Goal: Communication & Community: Answer question/provide support

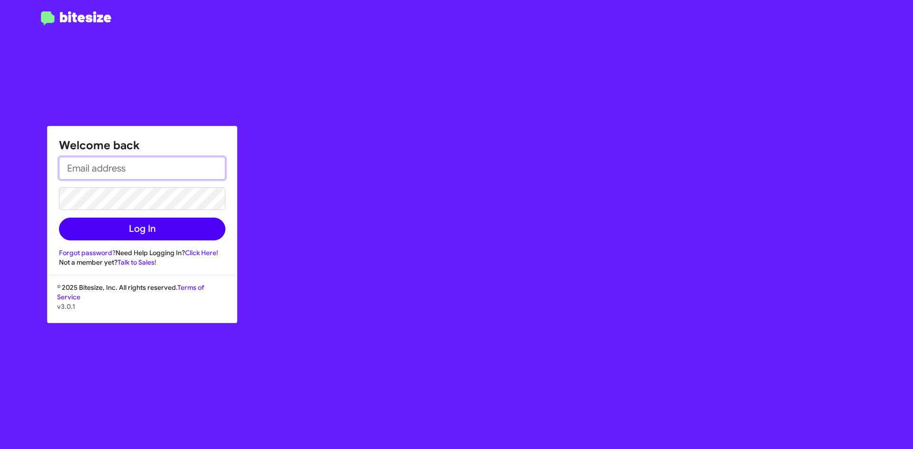
type input "[EMAIL_ADDRESS][DOMAIN_NAME]"
click at [135, 220] on button "Log In" at bounding box center [142, 229] width 166 height 23
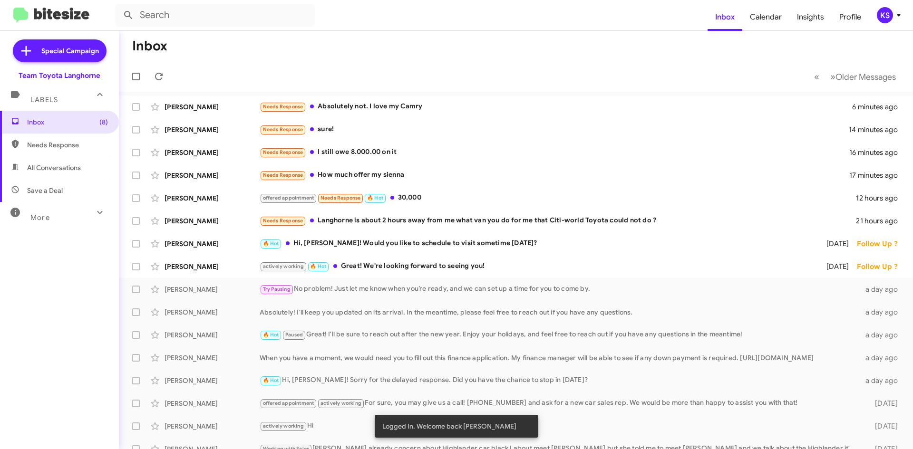
click at [67, 172] on span "All Conversations" at bounding box center [54, 168] width 54 height 10
type input "in:all-conversations"
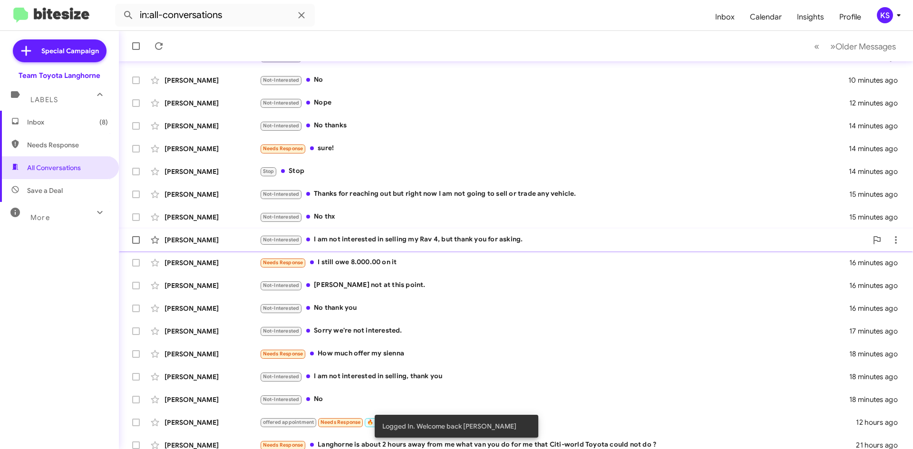
scroll to position [103, 0]
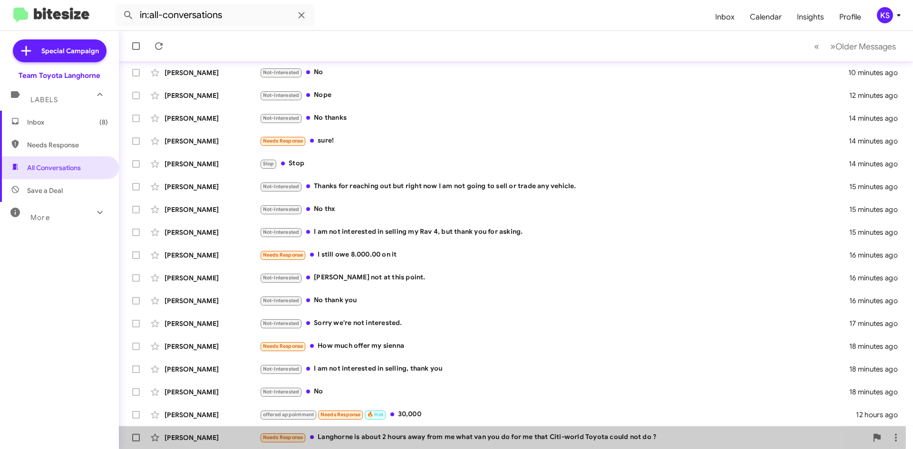
click at [332, 433] on div "Needs Response Langhorne is about 2 hours away from me what van you do for me t…" at bounding box center [563, 437] width 607 height 11
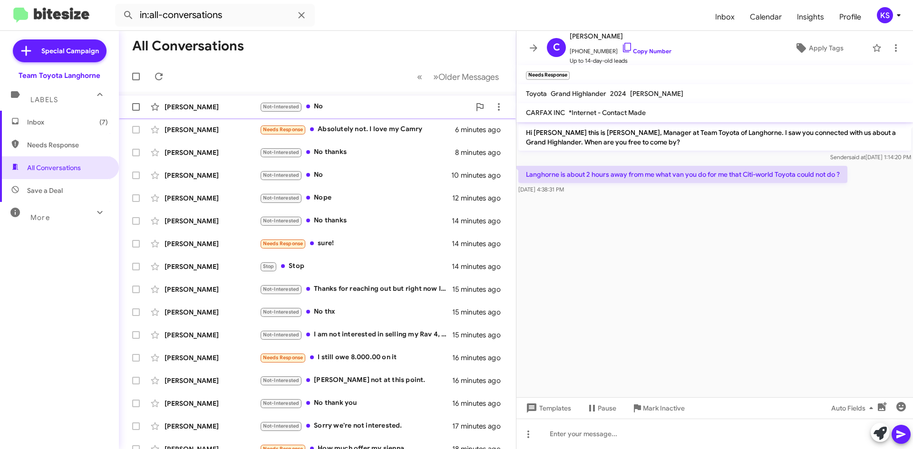
click at [380, 103] on div "Not-Interested No" at bounding box center [365, 106] width 211 height 11
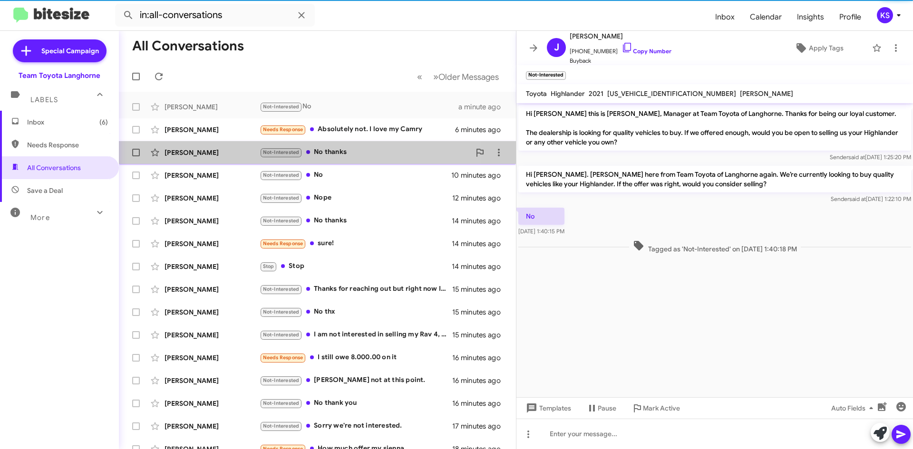
click at [334, 152] on div "Not-Interested No thanks" at bounding box center [365, 152] width 211 height 11
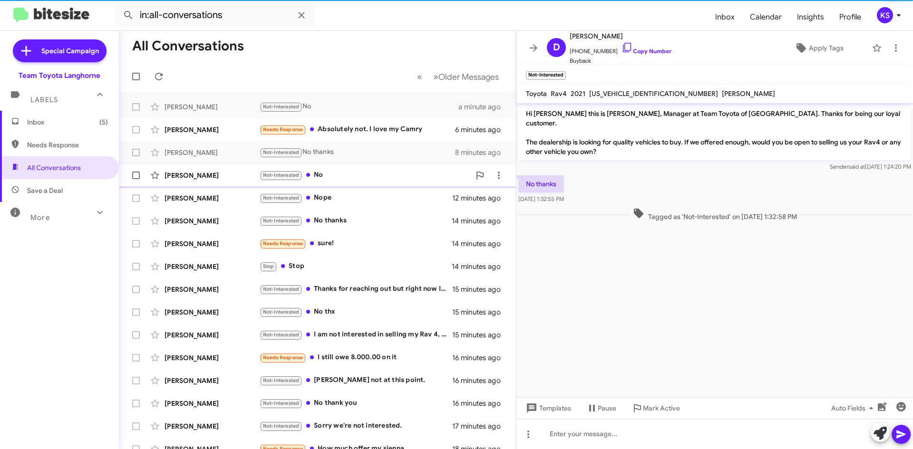
click at [341, 181] on div "[PERSON_NAME] Not-Interested No 10 minutes ago" at bounding box center [317, 175] width 382 height 19
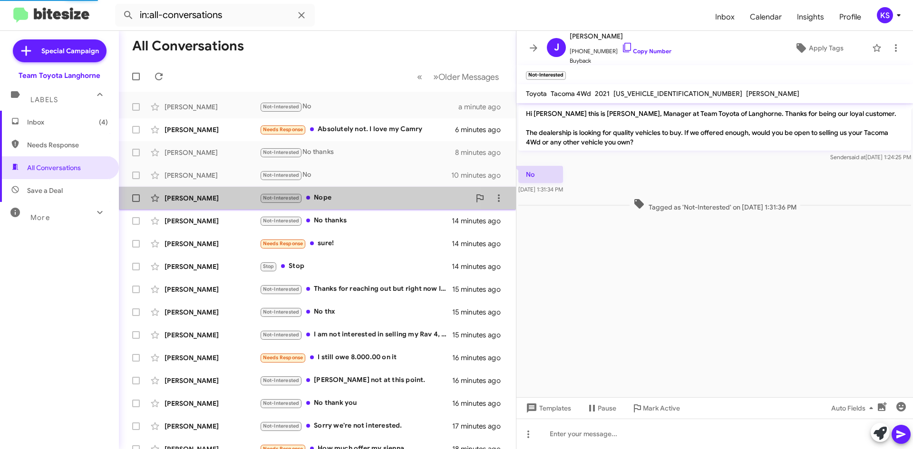
click at [340, 202] on div "Not-Interested Nope" at bounding box center [365, 197] width 211 height 11
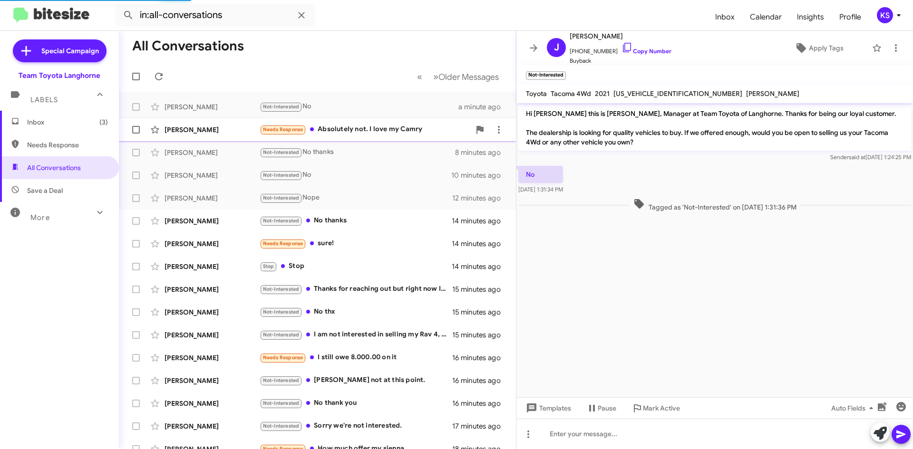
click at [359, 130] on div "Needs Response Absolutely not. I love my Camry" at bounding box center [365, 129] width 211 height 11
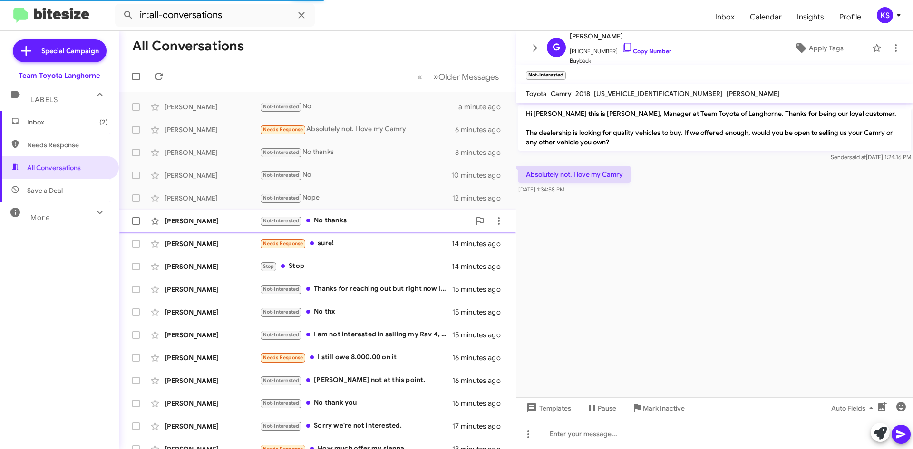
click at [353, 218] on div "Not-Interested No thanks" at bounding box center [365, 220] width 211 height 11
click at [353, 245] on div "Needs Response sure!" at bounding box center [365, 243] width 211 height 11
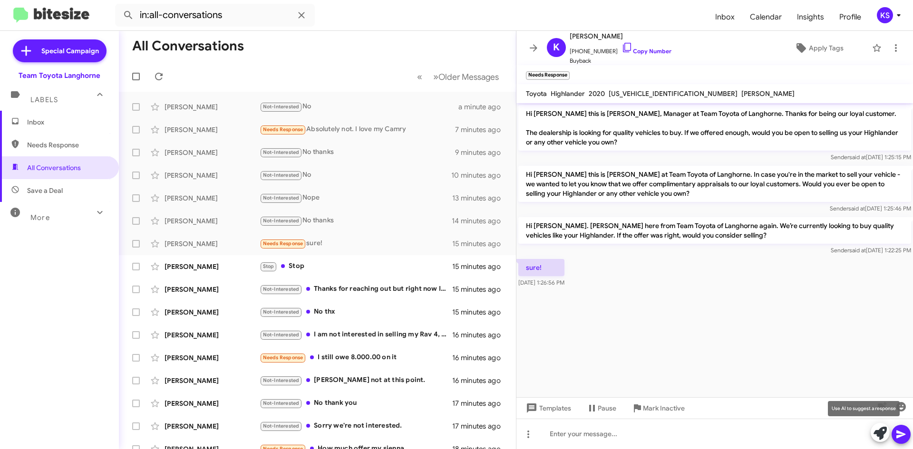
click at [876, 433] on icon at bounding box center [879, 433] width 13 height 13
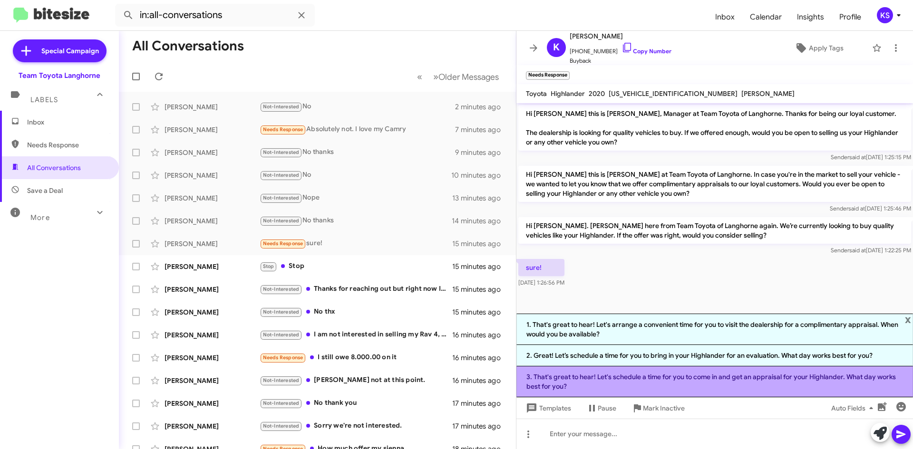
click at [716, 375] on li "3. That's great to hear! Let's schedule a time for you to come in and get an ap…" at bounding box center [714, 381] width 396 height 31
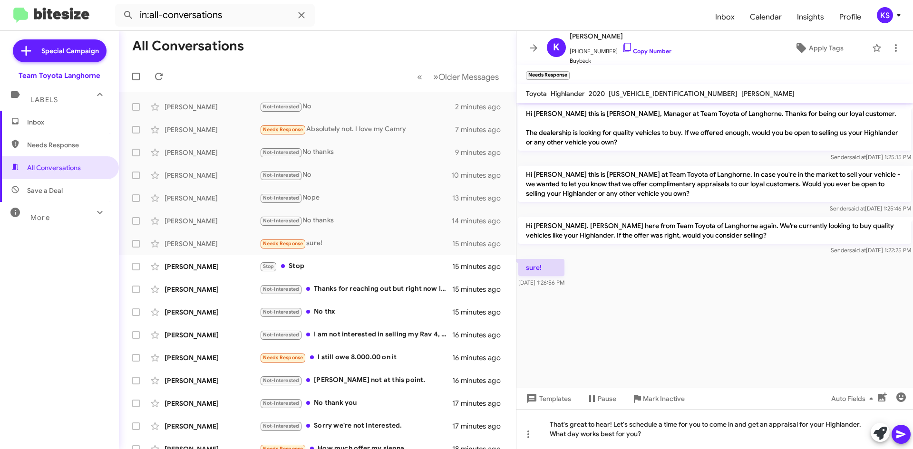
click at [903, 433] on icon at bounding box center [900, 435] width 9 height 8
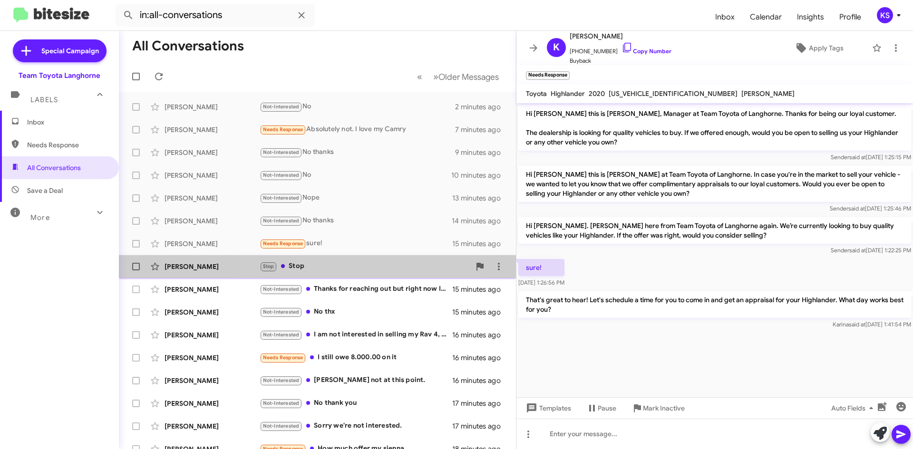
click at [349, 275] on div "[PERSON_NAME] Stop Stop 15 minutes ago" at bounding box center [317, 266] width 382 height 19
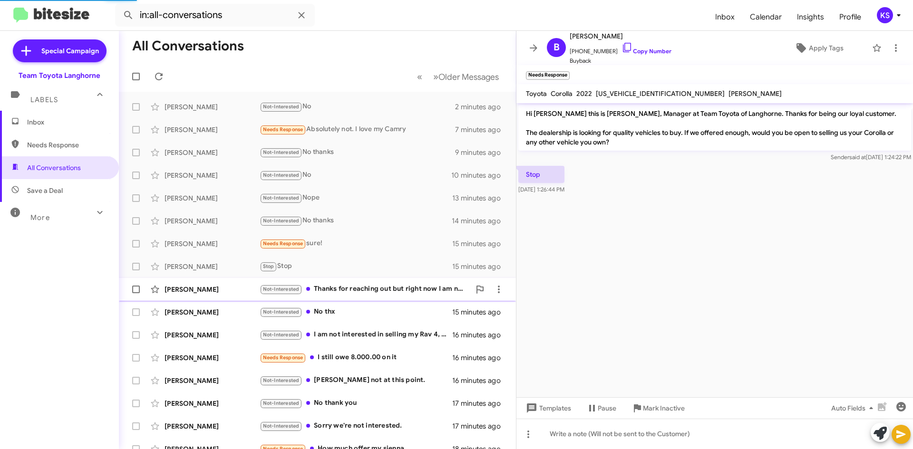
click at [343, 293] on div "Not-Interested Thanks for reaching out but right now I am not going to sell or …" at bounding box center [365, 289] width 211 height 11
click at [352, 312] on div "Not-Interested No thx" at bounding box center [365, 312] width 211 height 11
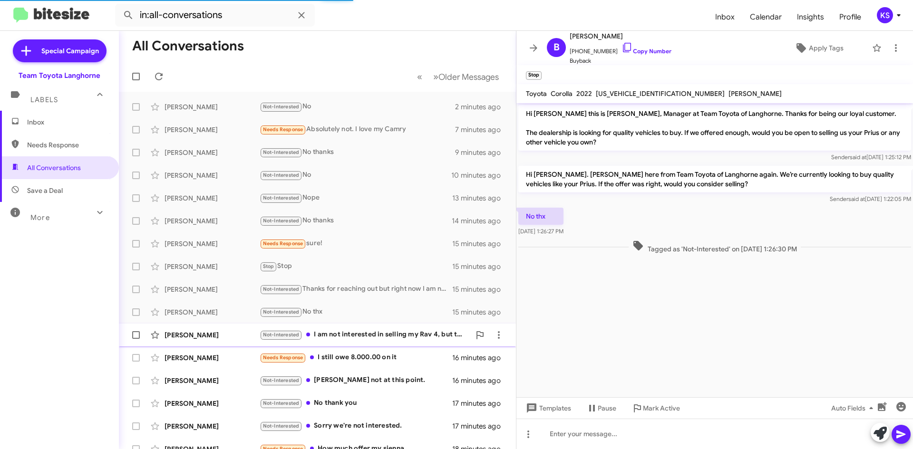
click at [352, 334] on div "Not-Interested I am not interested in selling my Rav 4, but thank you for askin…" at bounding box center [365, 334] width 211 height 11
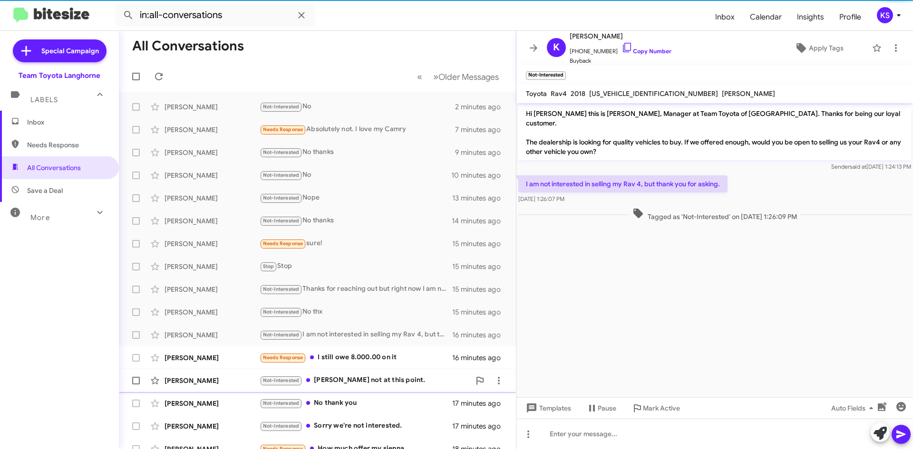
click at [372, 376] on div "Not-Interested [PERSON_NAME] not at this point." at bounding box center [365, 380] width 211 height 11
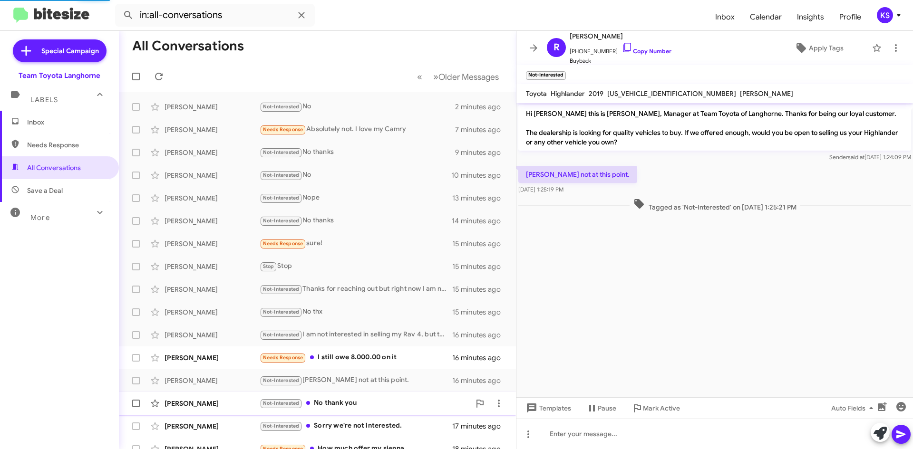
click at [370, 402] on div "Not-Interested No thank you" at bounding box center [365, 403] width 211 height 11
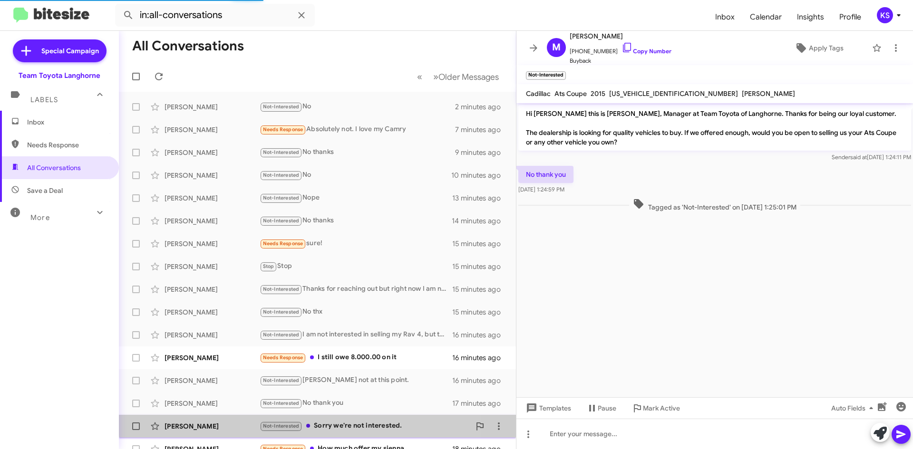
click at [363, 422] on div "Not-Interested Sorry we're not interested." at bounding box center [365, 426] width 211 height 11
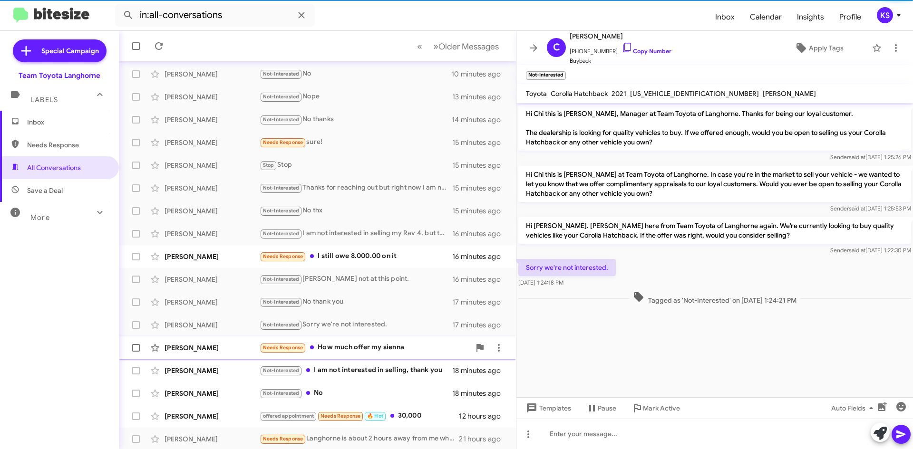
scroll to position [103, 0]
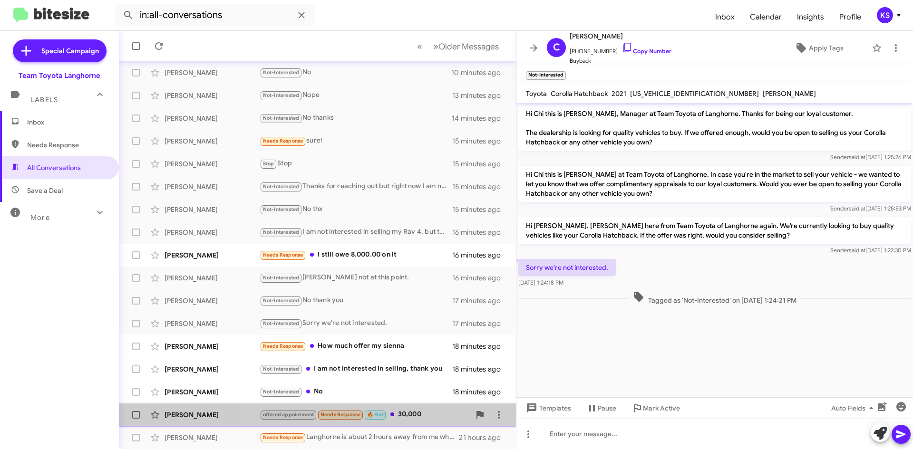
click at [420, 414] on div "offered appointment Needs Response 🔥 Hot 30,000" at bounding box center [365, 414] width 211 height 11
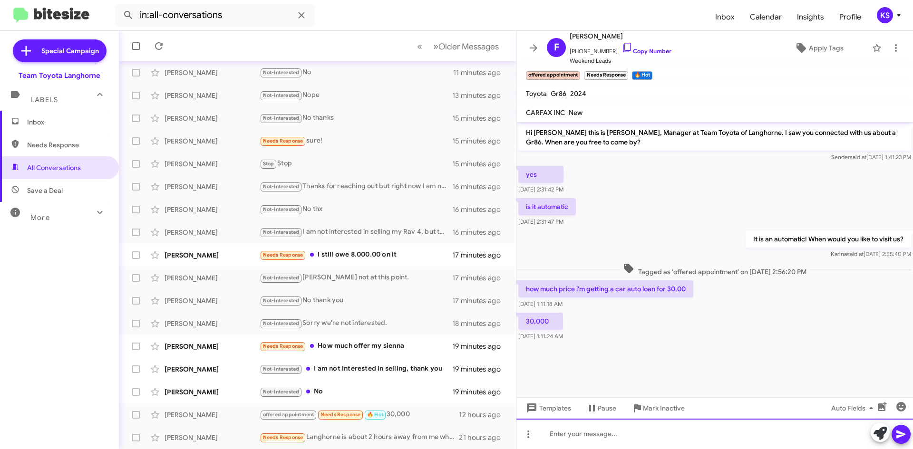
click at [634, 433] on div at bounding box center [714, 434] width 396 height 30
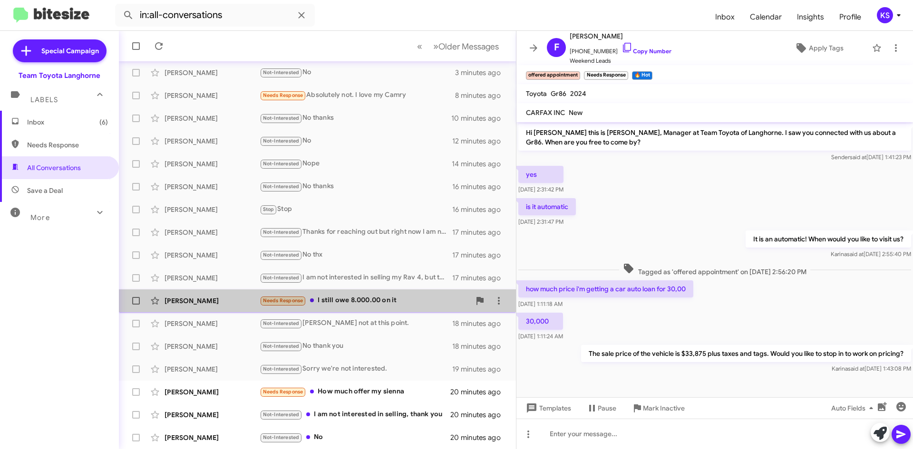
click at [387, 298] on div "Needs Response I still owe 8.000.00 on it" at bounding box center [365, 300] width 211 height 11
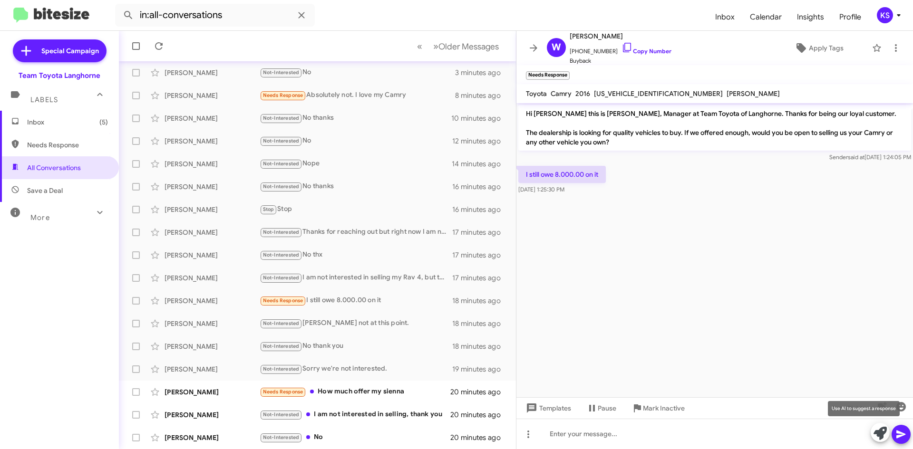
click at [880, 432] on icon at bounding box center [879, 433] width 13 height 13
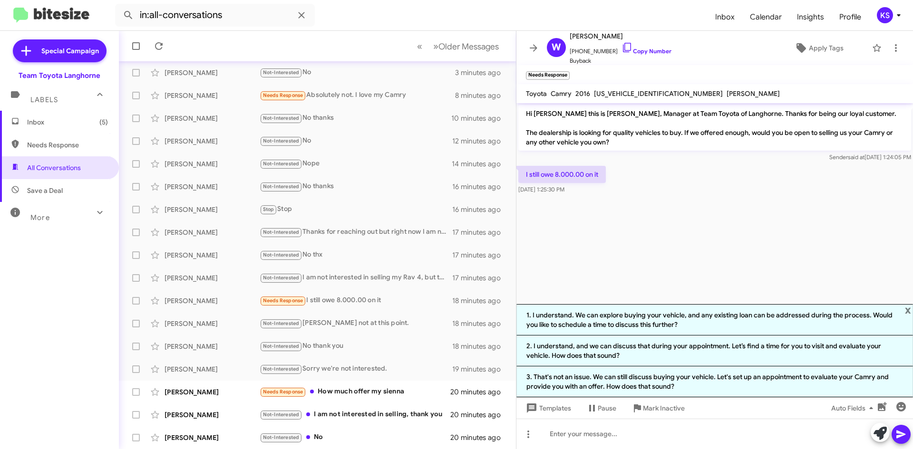
click at [633, 391] on li "3. That's not an issue. We can still discuss buying your vehicle. Let's set up …" at bounding box center [714, 381] width 396 height 31
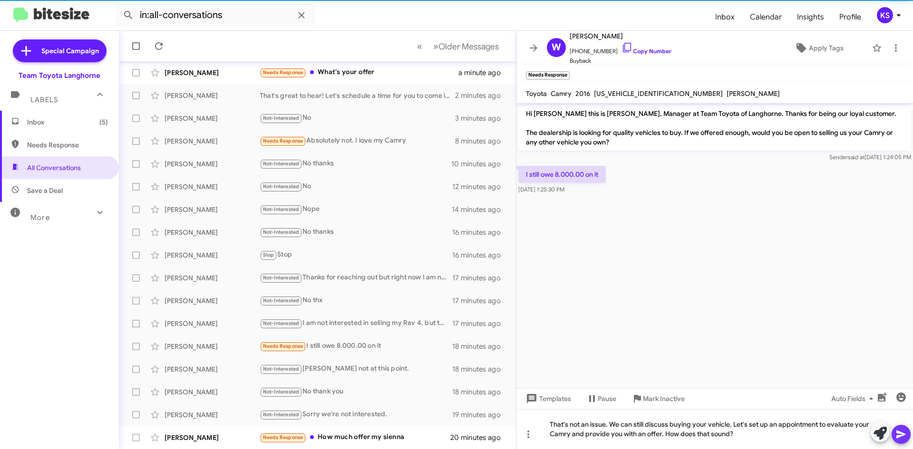
click at [903, 433] on icon at bounding box center [900, 434] width 11 height 11
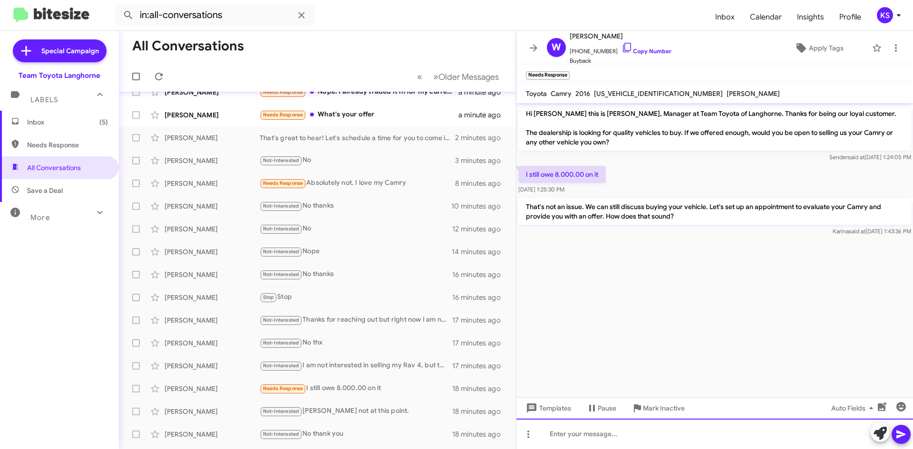
scroll to position [8, 0]
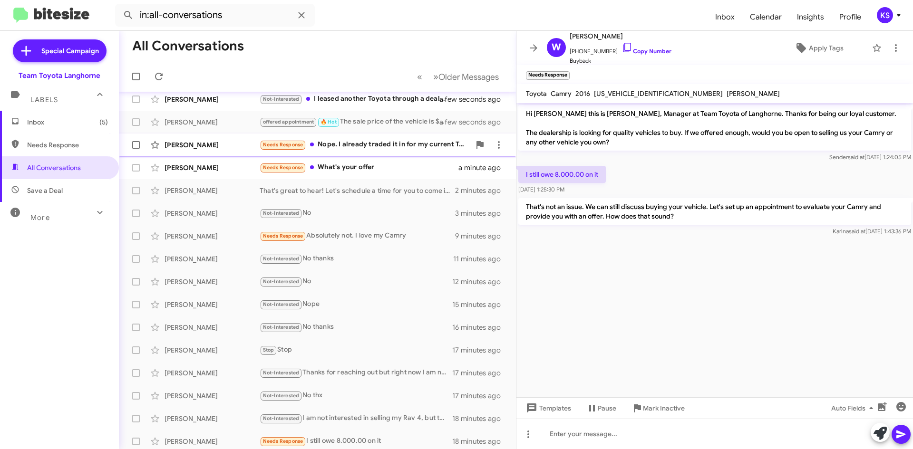
click at [388, 143] on div "Needs Response Nope. I already traded it in for my current Tesla Model Y back o…" at bounding box center [365, 144] width 211 height 11
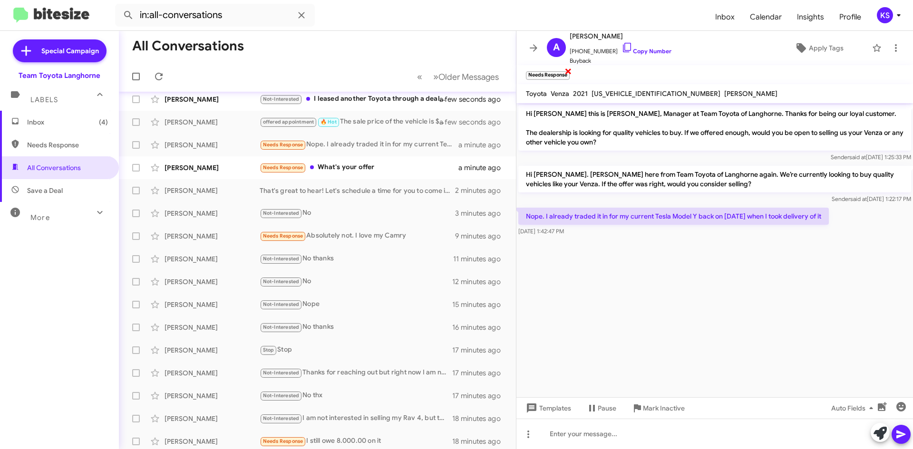
click at [566, 70] on span "×" at bounding box center [568, 70] width 8 height 11
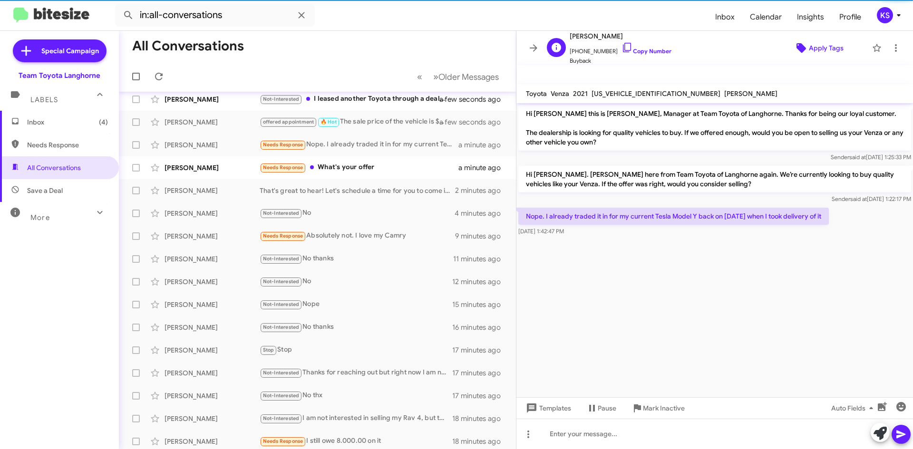
click at [817, 49] on span "Apply Tags" at bounding box center [825, 47] width 35 height 17
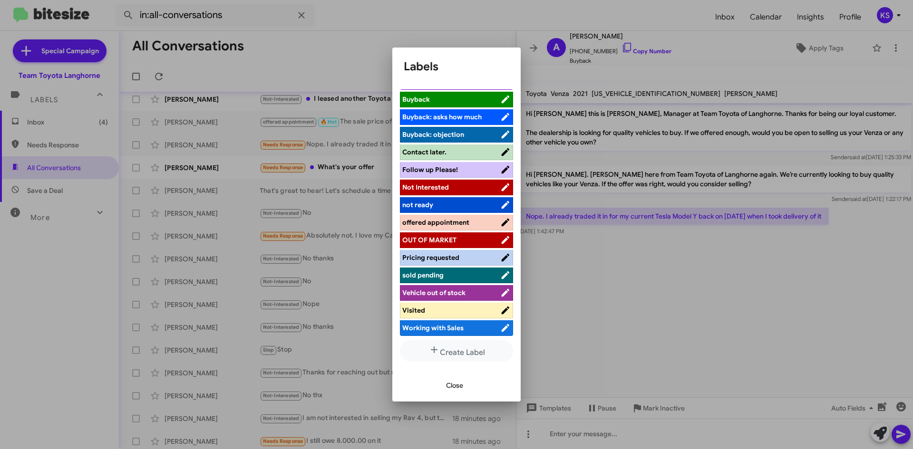
scroll to position [87, 0]
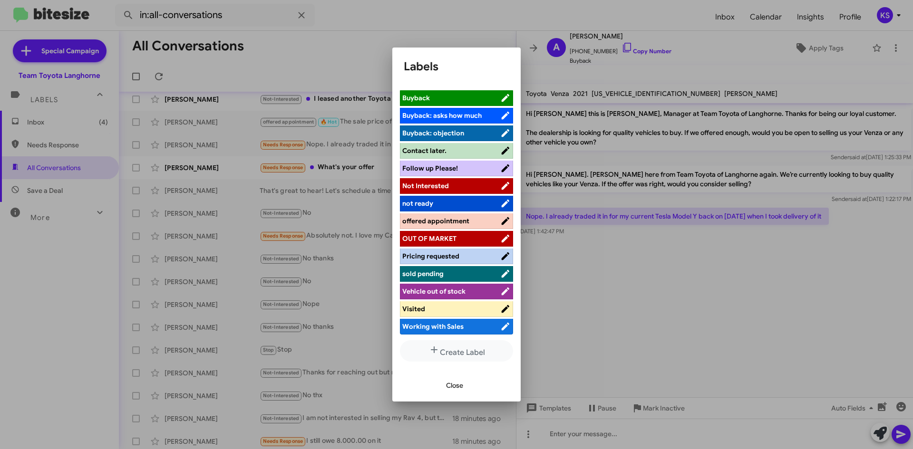
click at [459, 188] on span "Not Interested" at bounding box center [451, 186] width 98 height 10
click at [451, 386] on span "Close" at bounding box center [454, 385] width 17 height 17
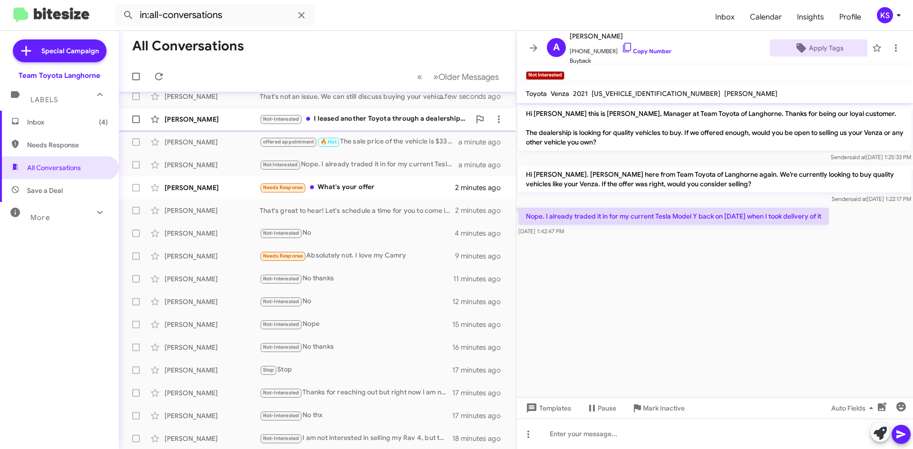
scroll to position [0, 0]
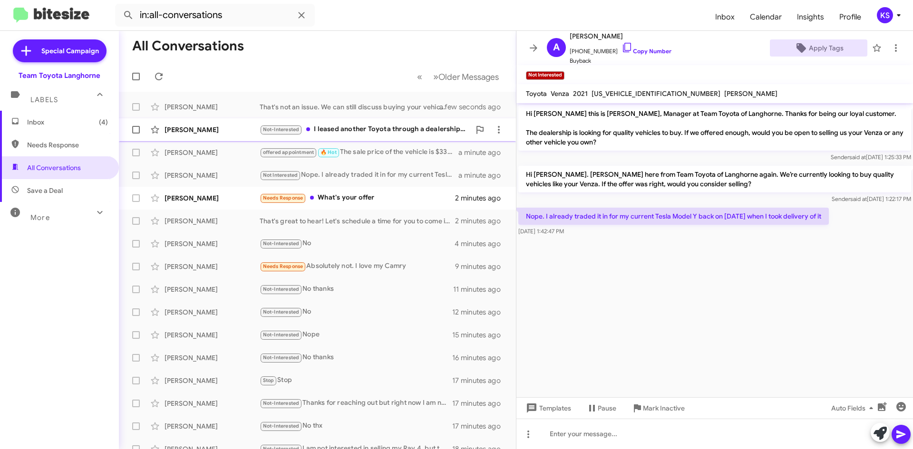
click at [387, 125] on div "Not-Interested I leased another Toyota through a dealership that appreciated my…" at bounding box center [365, 129] width 211 height 11
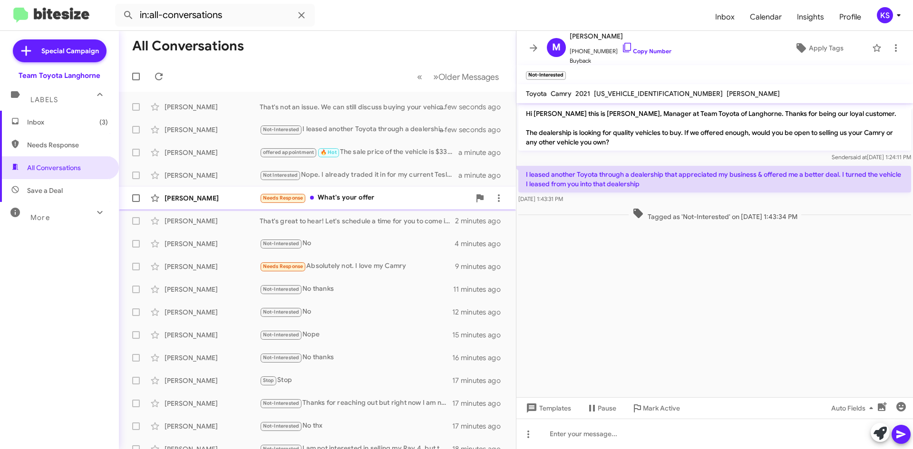
click at [350, 199] on div "Needs Response What's your offer" at bounding box center [365, 197] width 211 height 11
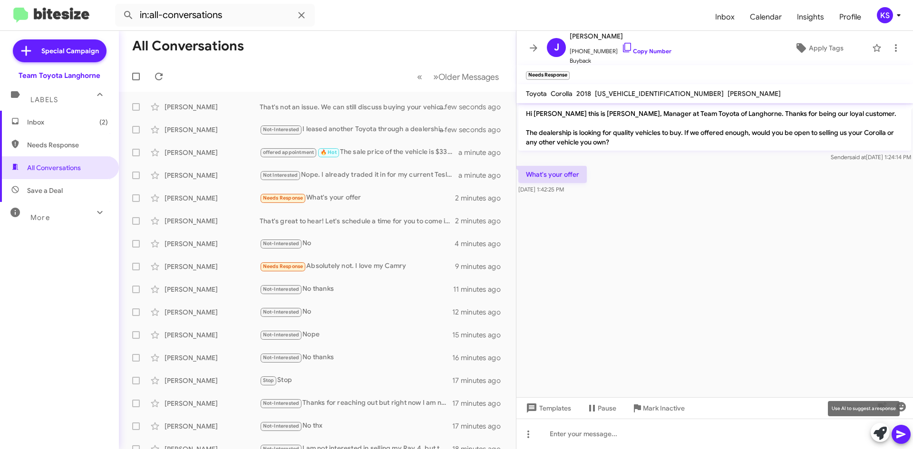
click at [876, 431] on icon at bounding box center [879, 433] width 13 height 13
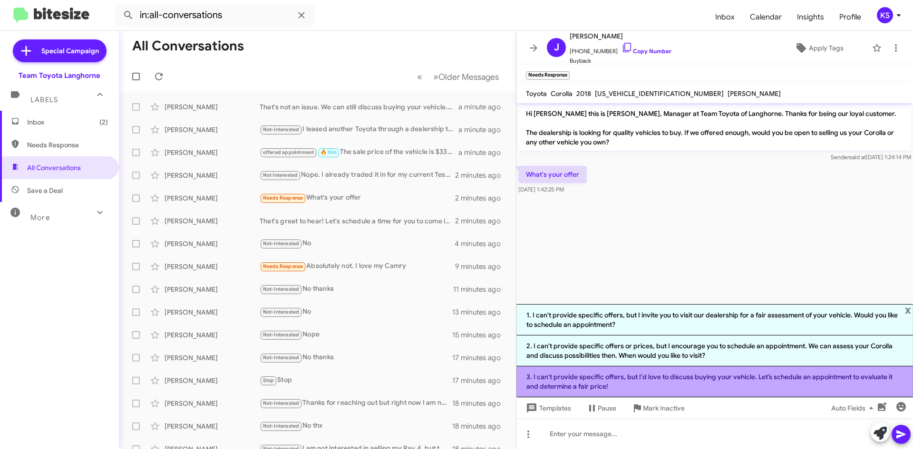
click at [613, 380] on li "3. I can't provide specific offers, but I'd love to discuss buying your vehicle…" at bounding box center [714, 381] width 396 height 31
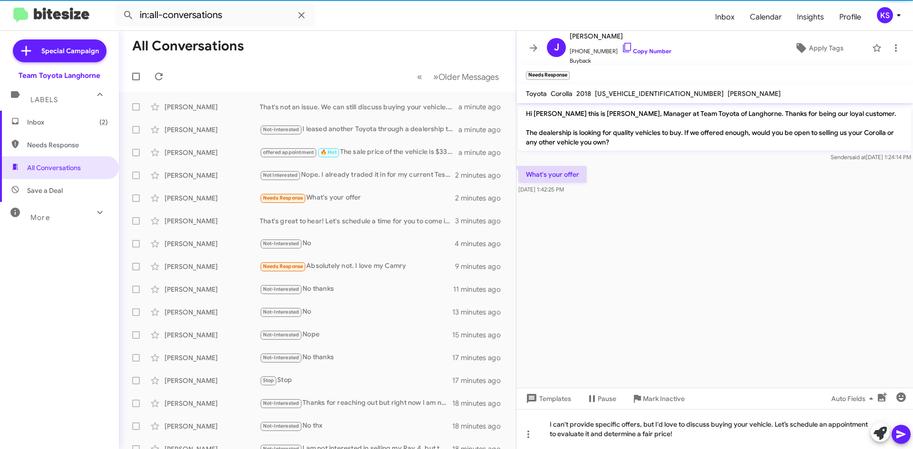
click at [902, 429] on icon at bounding box center [900, 434] width 11 height 11
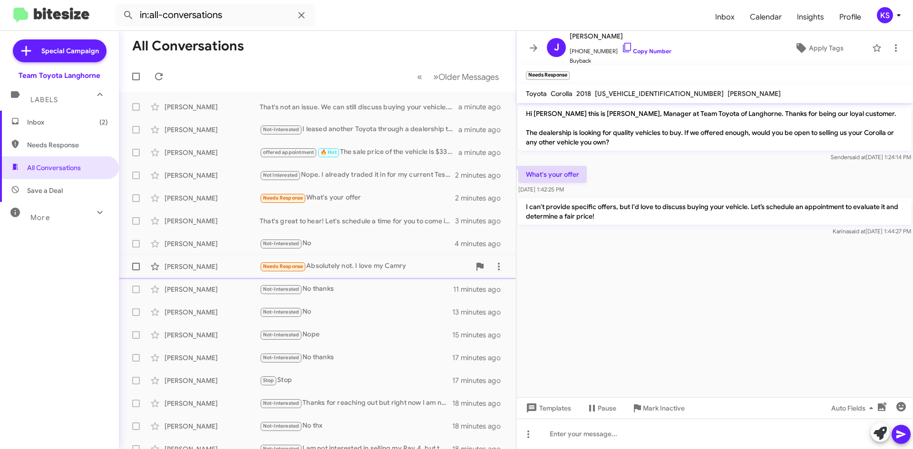
click at [373, 264] on div "Needs Response Absolutely not. I love my Camry" at bounding box center [365, 266] width 211 height 11
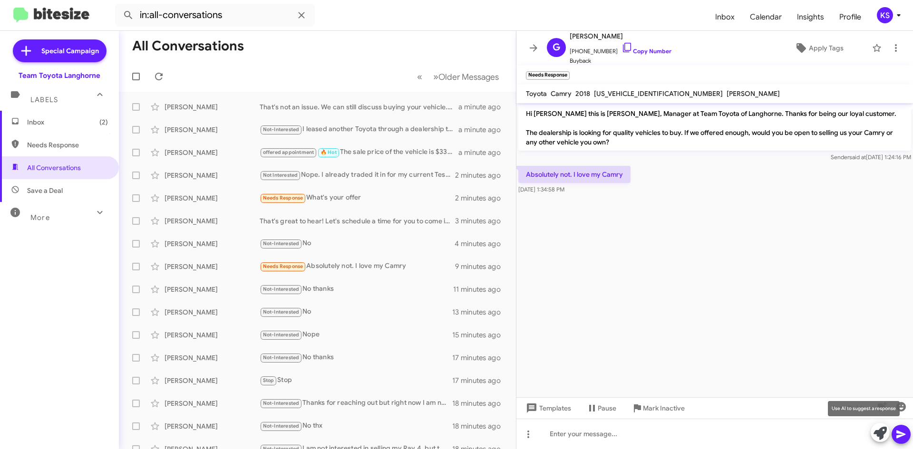
click at [877, 433] on span at bounding box center [879, 433] width 13 height 21
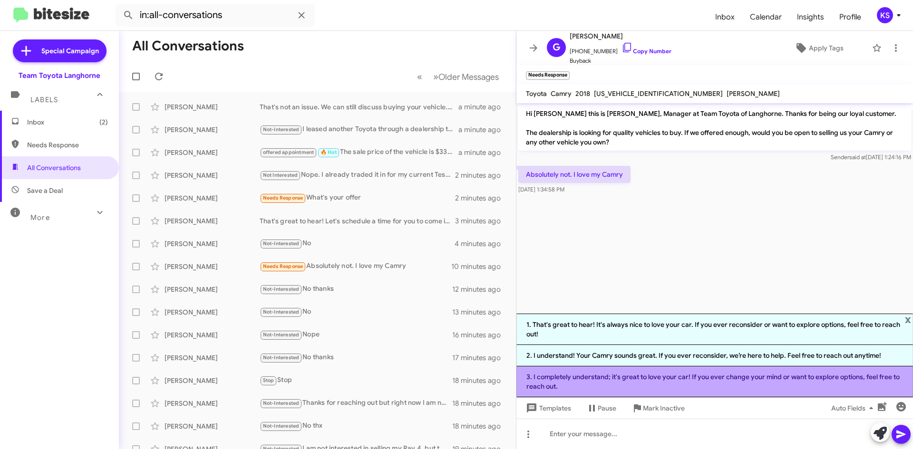
click at [805, 384] on li "3. I completely understand; it's great to love your car! If you ever change you…" at bounding box center [714, 381] width 396 height 31
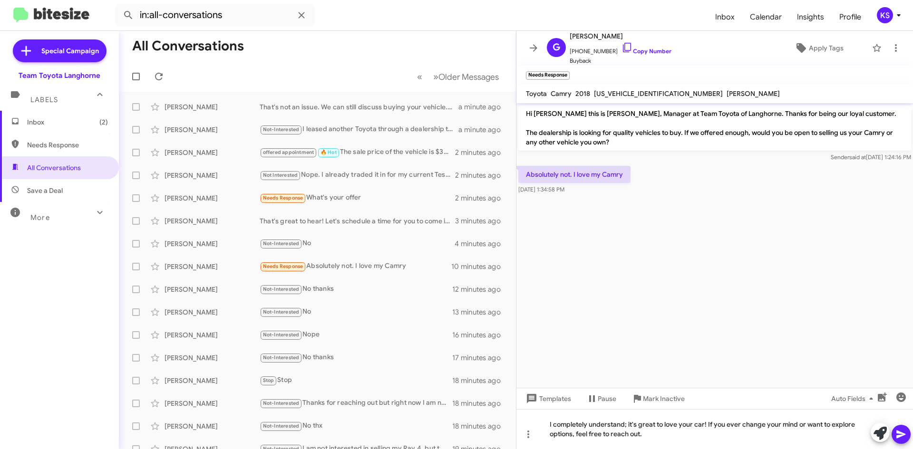
click at [901, 433] on icon at bounding box center [900, 435] width 9 height 8
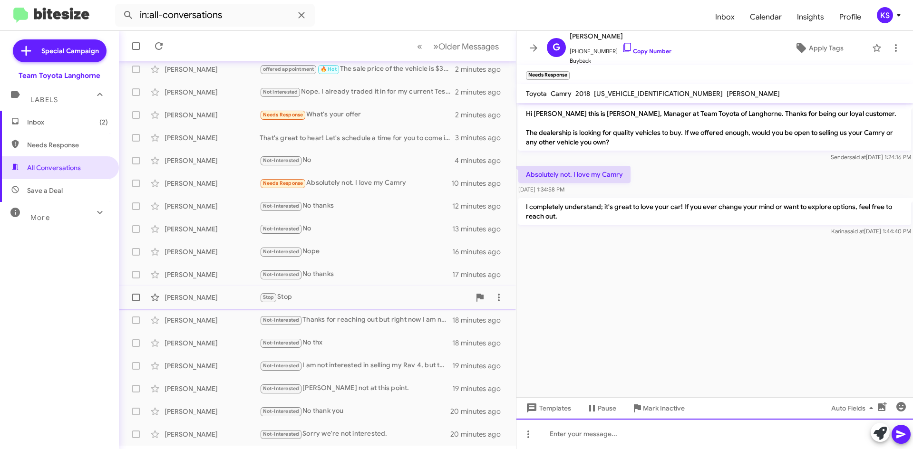
scroll to position [103, 0]
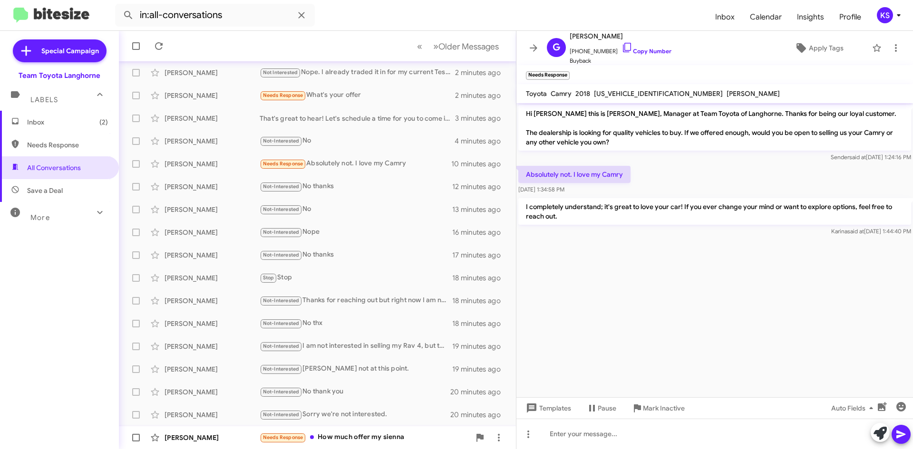
click at [345, 433] on div "Needs Response How much offer my sienna" at bounding box center [365, 437] width 211 height 11
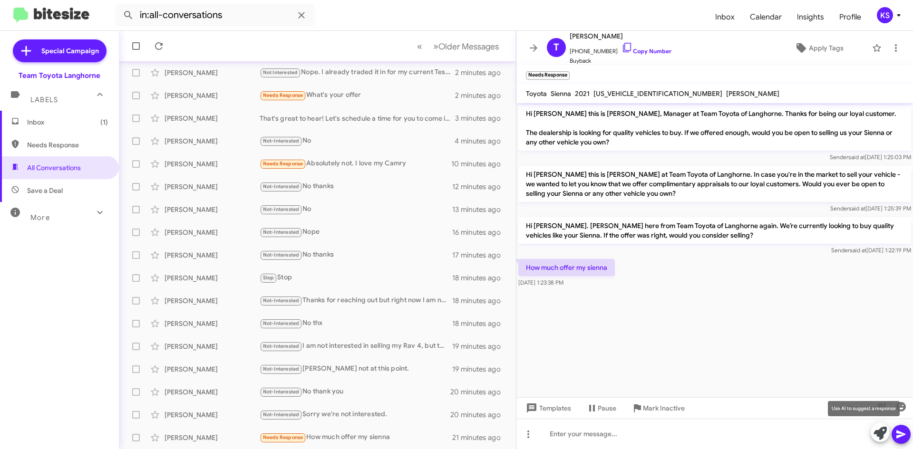
click at [879, 433] on span at bounding box center [879, 433] width 13 height 21
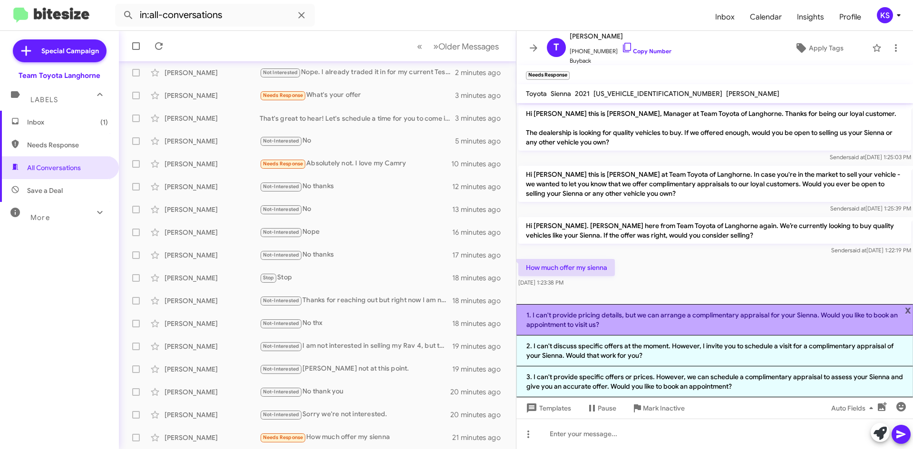
click at [610, 330] on li "1. I can't provide pricing details, but we can arrange a complimentary appraisa…" at bounding box center [714, 319] width 396 height 31
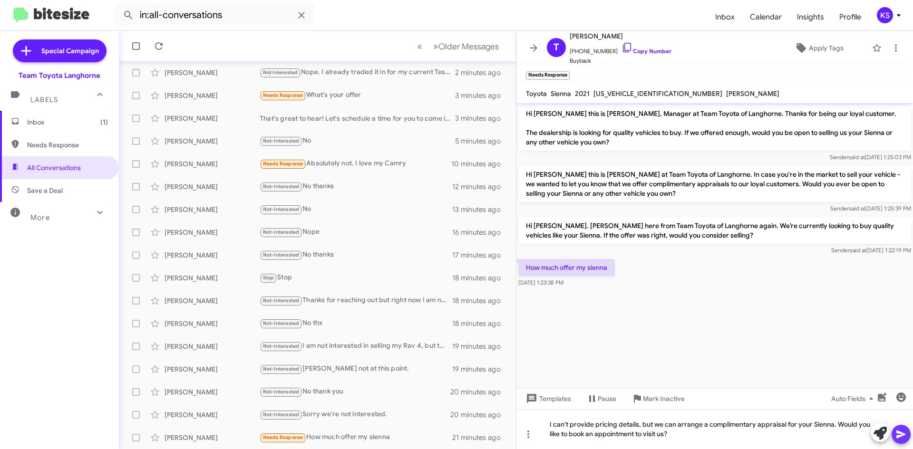
click at [898, 430] on icon at bounding box center [900, 434] width 11 height 11
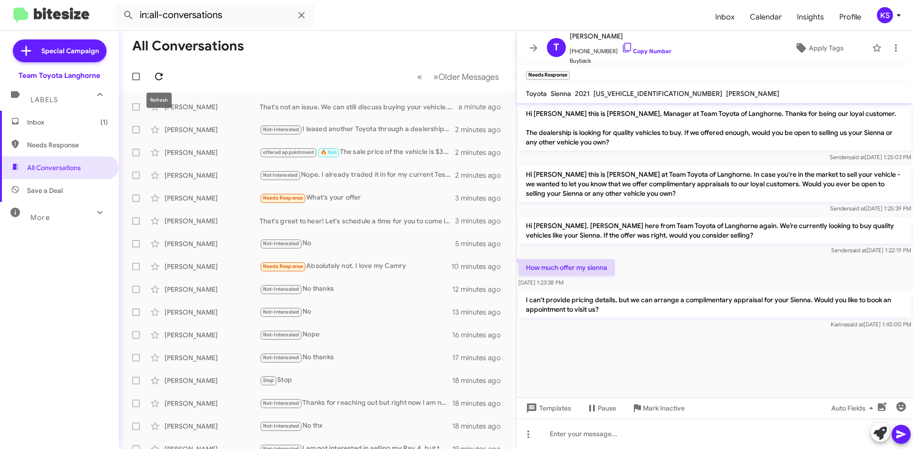
click at [157, 77] on icon at bounding box center [158, 76] width 11 height 11
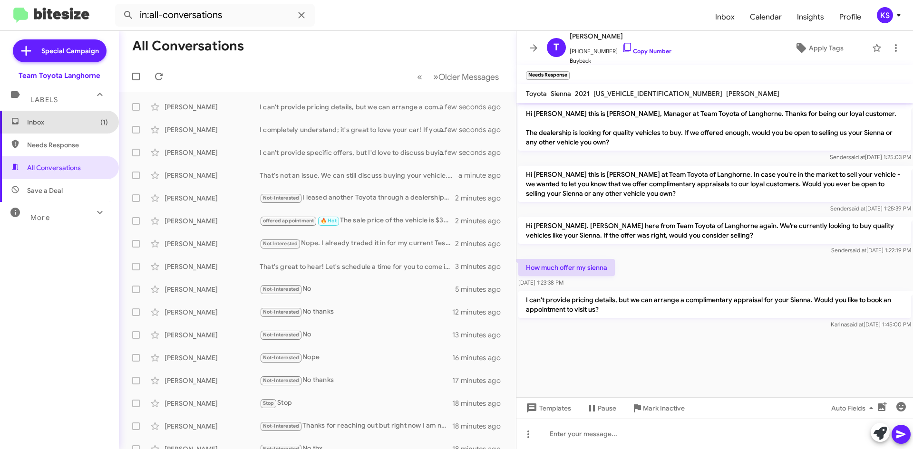
click at [77, 118] on span "Inbox (1)" at bounding box center [67, 122] width 81 height 10
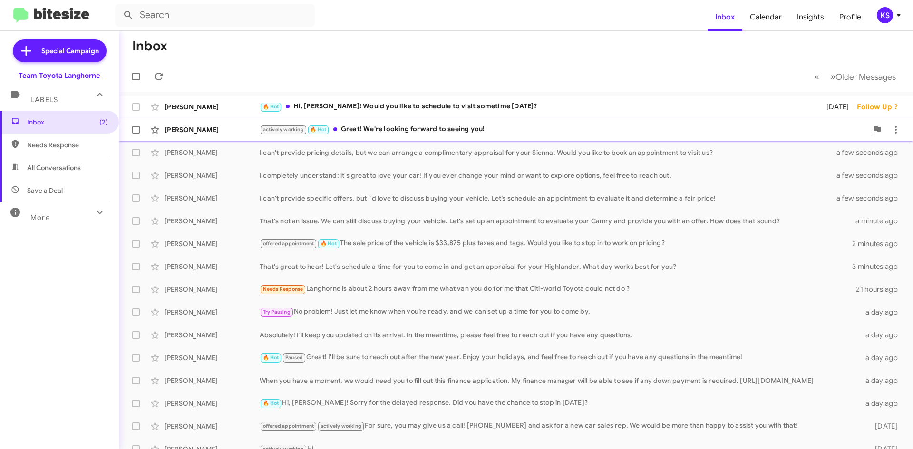
click at [502, 119] on span "[PERSON_NAME] actively working 🔥 Hot Great! We're looking forward to seeing you…" at bounding box center [516, 129] width 794 height 23
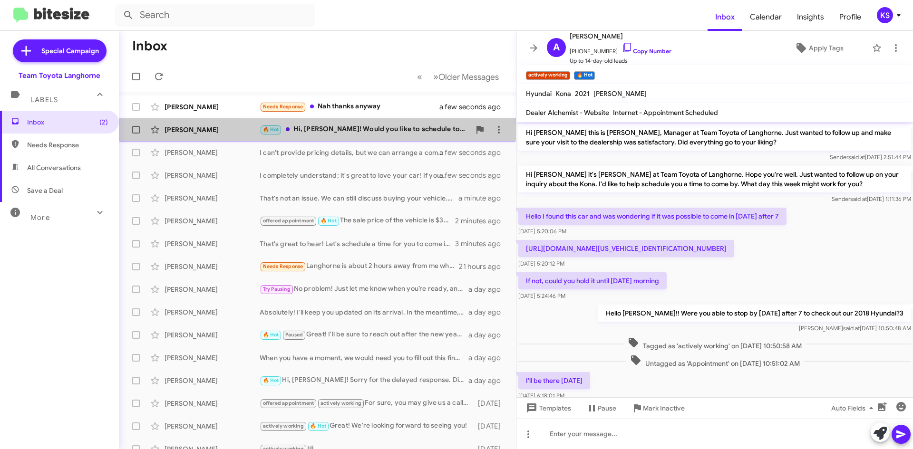
click at [324, 128] on div "🔥 Hot Hi, [PERSON_NAME]! Would you like to schedule to visit sometime [DATE]?" at bounding box center [365, 129] width 211 height 11
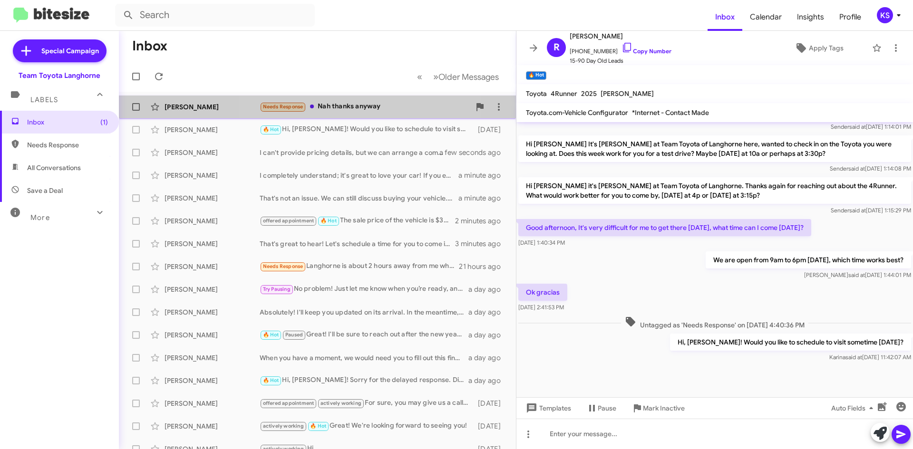
click at [366, 97] on div "[PERSON_NAME] Needs Response Nah thanks anyway a few seconds ago" at bounding box center [317, 106] width 382 height 19
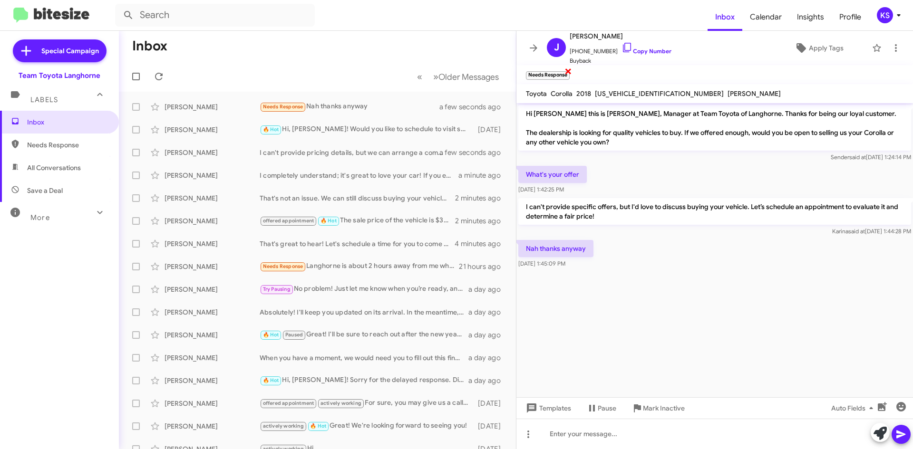
click at [569, 70] on span "×" at bounding box center [568, 70] width 8 height 11
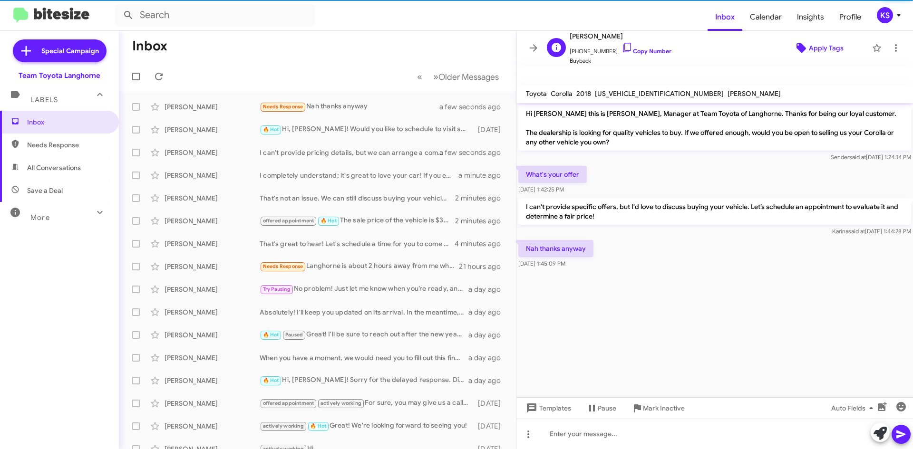
click at [809, 45] on span "Apply Tags" at bounding box center [825, 47] width 35 height 17
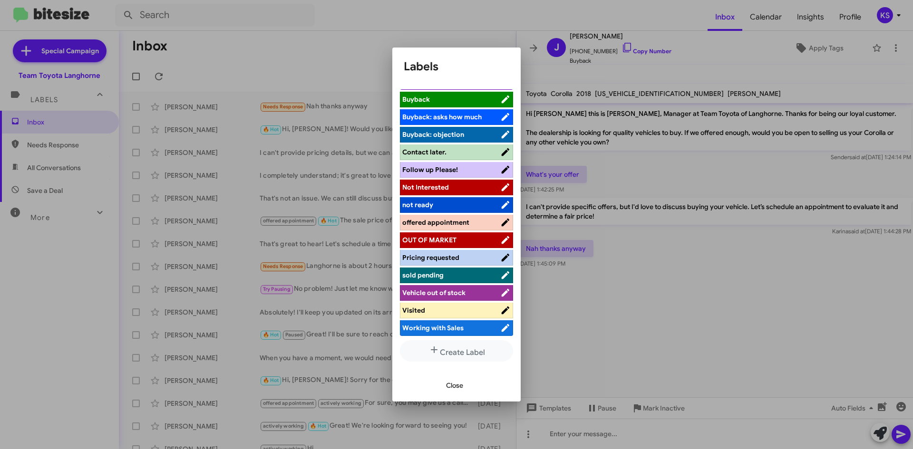
scroll to position [87, 0]
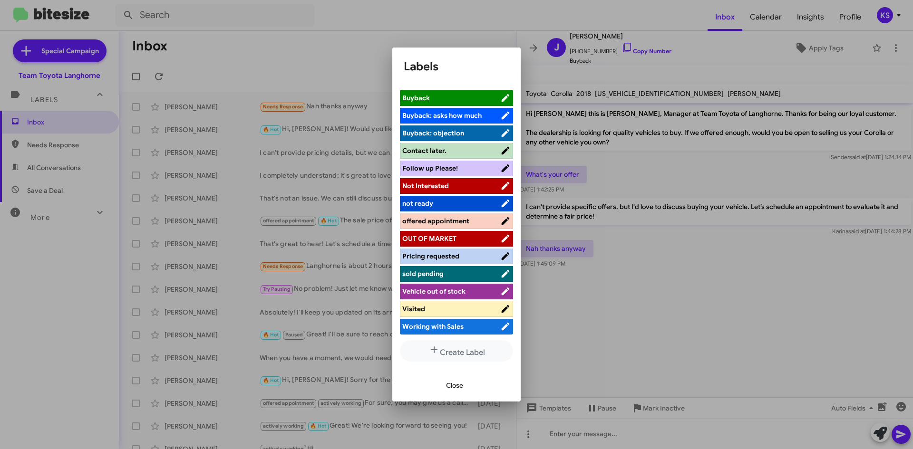
click at [449, 186] on span "Not Interested" at bounding box center [451, 186] width 98 height 10
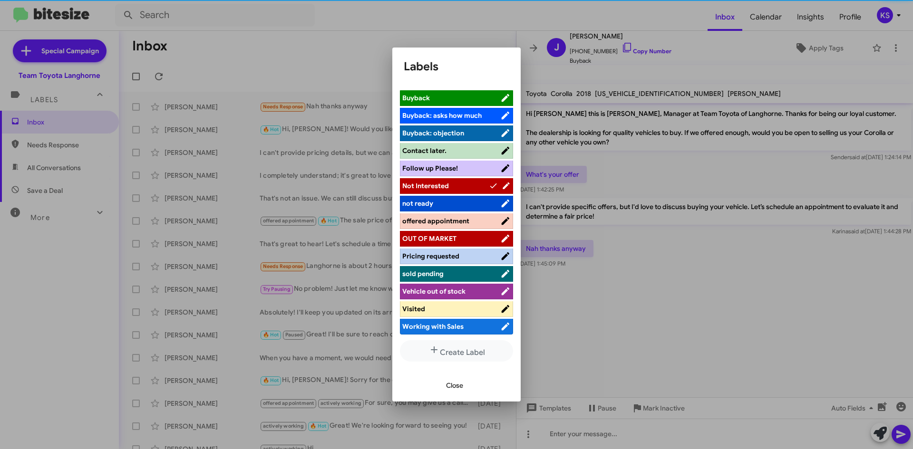
click at [460, 387] on span "Close" at bounding box center [454, 385] width 17 height 17
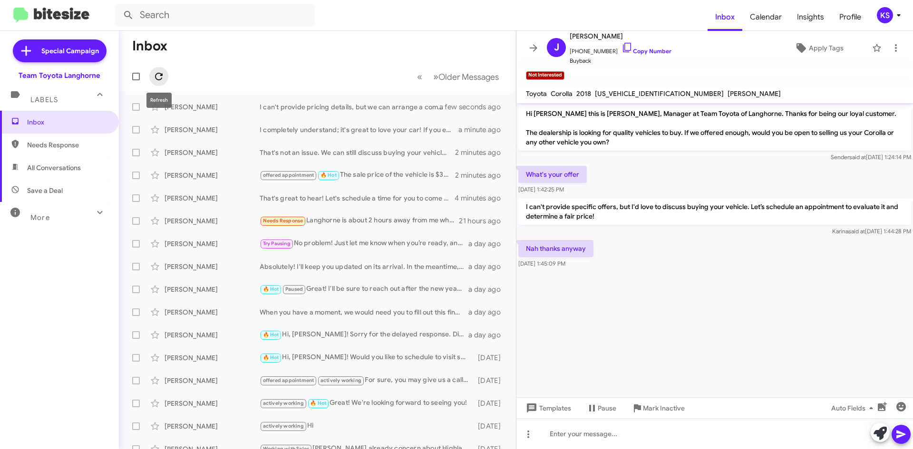
click at [159, 77] on icon at bounding box center [158, 76] width 11 height 11
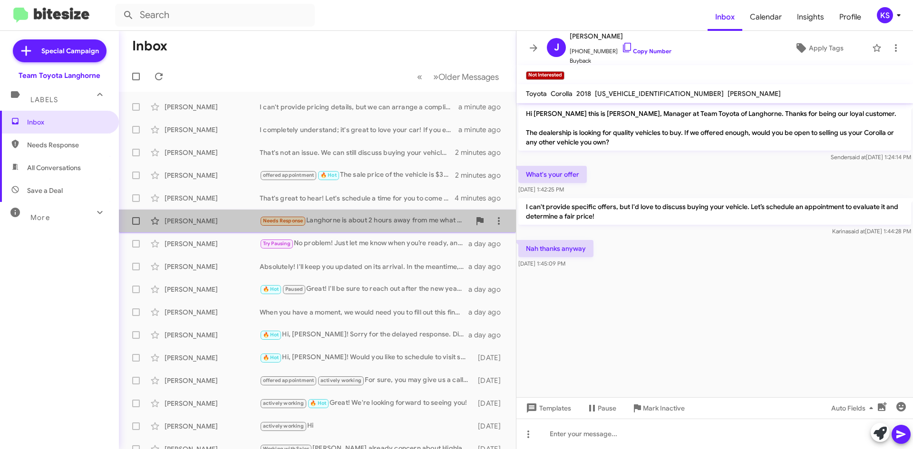
click at [377, 219] on div "Needs Response Langhorne is about 2 hours away from me what van you do for me t…" at bounding box center [365, 220] width 211 height 11
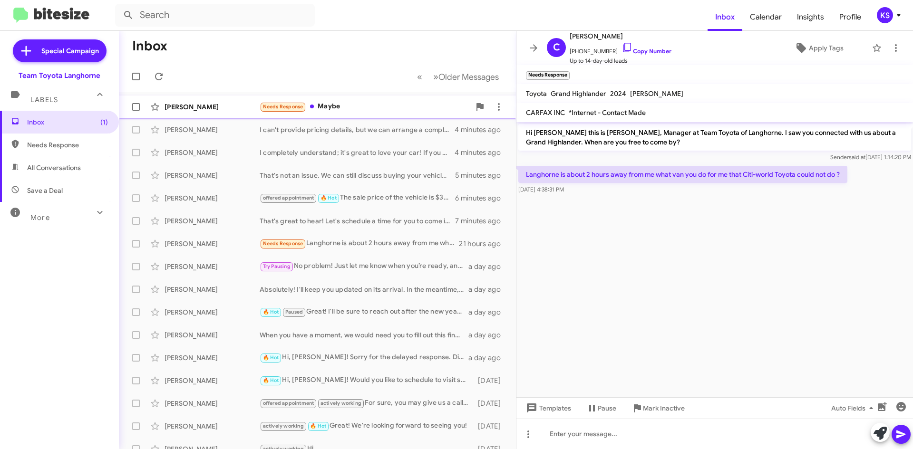
click at [364, 117] on span "[PERSON_NAME] Needs Response Maybe a few seconds ago" at bounding box center [317, 107] width 397 height 23
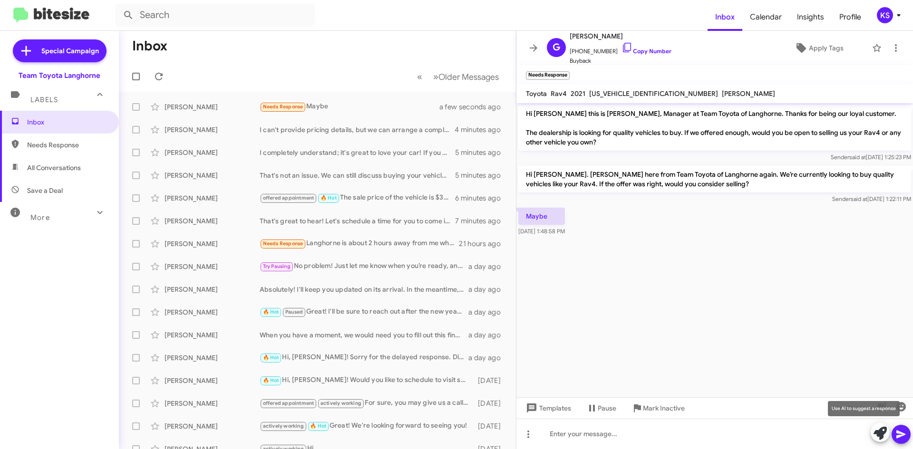
click at [879, 433] on icon at bounding box center [879, 433] width 13 height 13
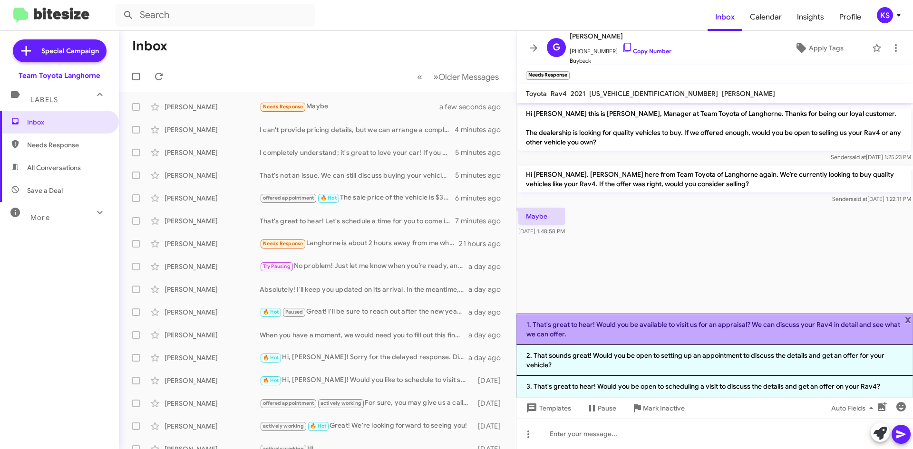
click at [779, 332] on li "1. That's great to hear! Would you be available to visit us for an appraisal? W…" at bounding box center [714, 329] width 396 height 31
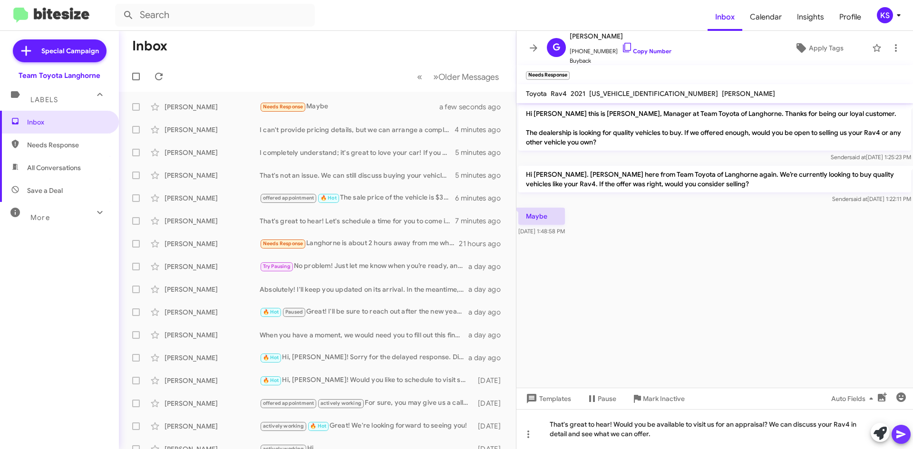
click at [901, 433] on icon at bounding box center [900, 435] width 9 height 8
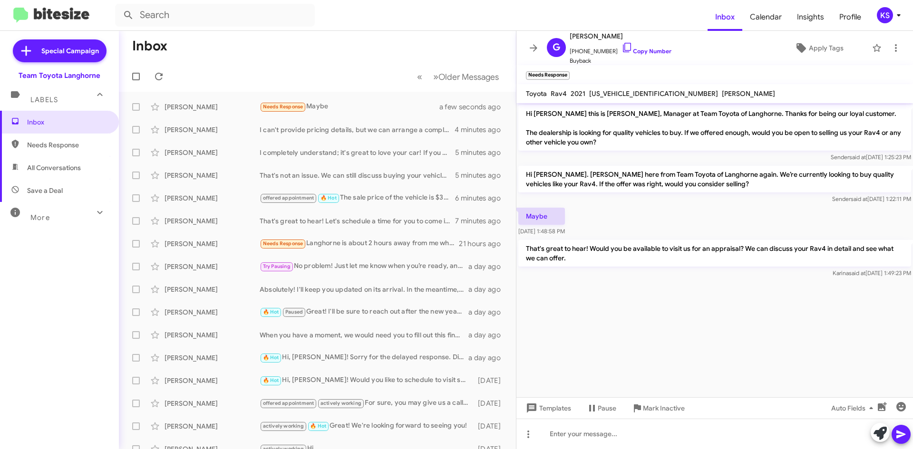
click at [168, 71] on mat-toolbar-row "« Previous » Next Older Messages" at bounding box center [317, 76] width 397 height 30
click at [162, 74] on icon at bounding box center [159, 77] width 8 height 8
click at [159, 77] on icon at bounding box center [158, 76] width 11 height 11
click at [410, 250] on div "[PERSON_NAME] Needs Response [PERSON_NAME] is about 2 hours away from me what v…" at bounding box center [317, 243] width 382 height 19
